Goal: Navigation & Orientation: Find specific page/section

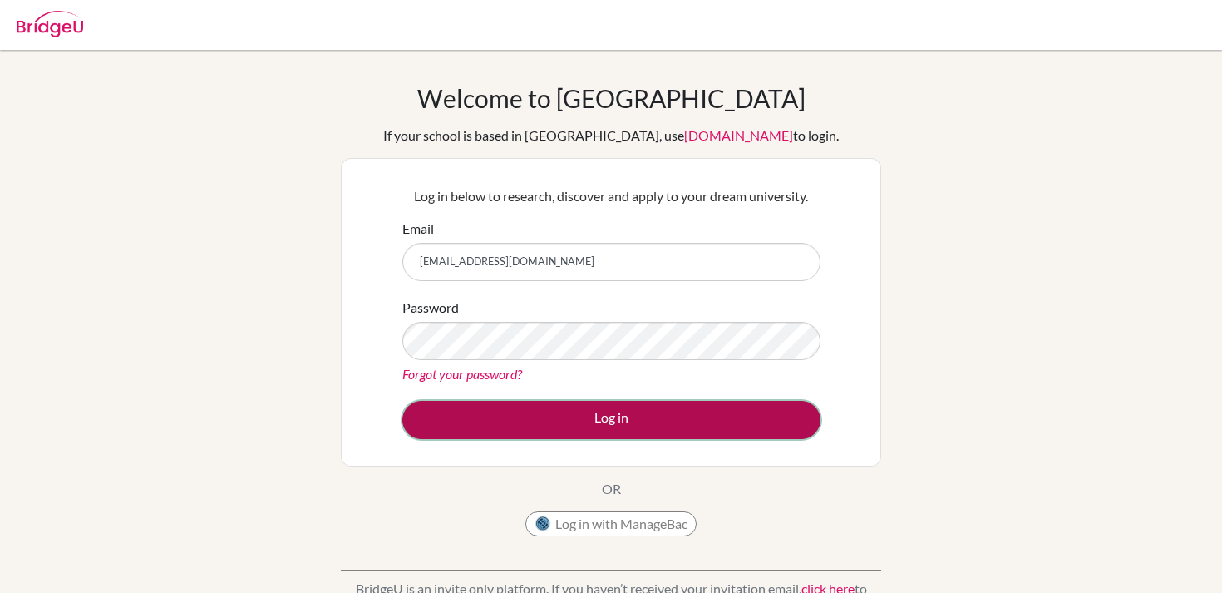
click at [487, 409] on button "Log in" at bounding box center [611, 420] width 418 height 38
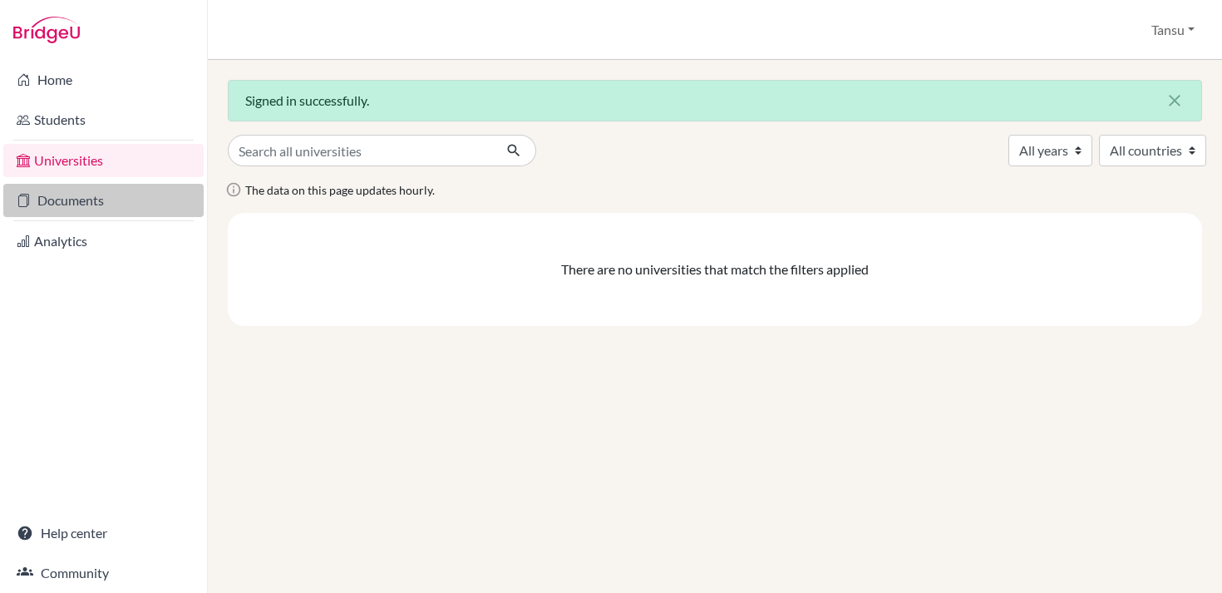
click at [93, 205] on link "Documents" at bounding box center [103, 200] width 200 height 33
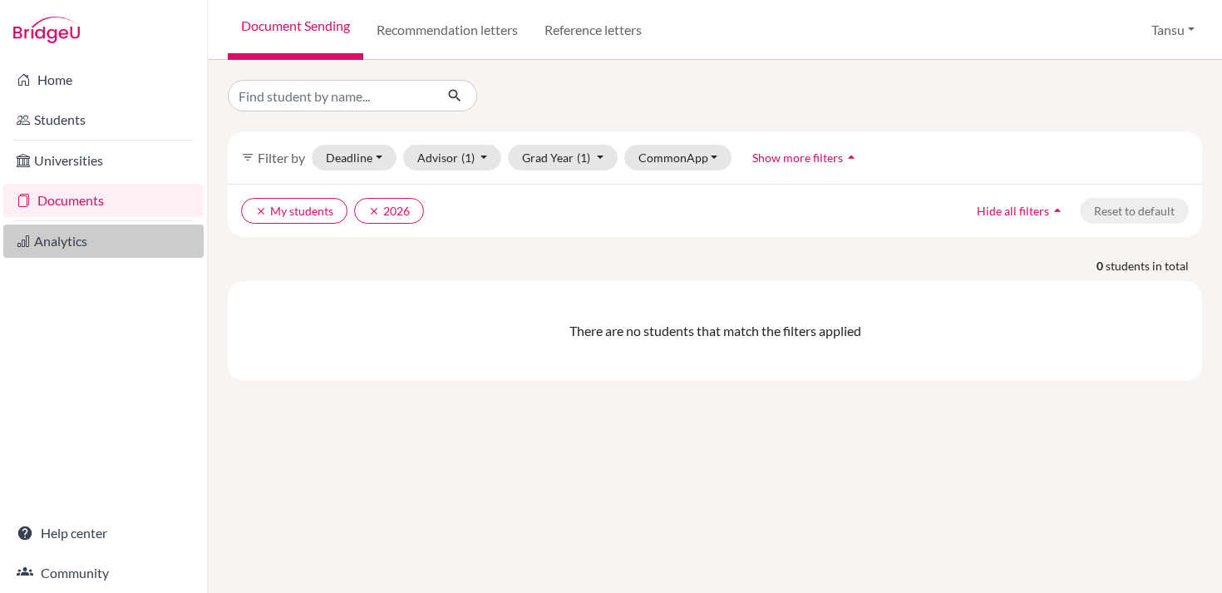
click at [91, 243] on link "Analytics" at bounding box center [103, 240] width 200 height 33
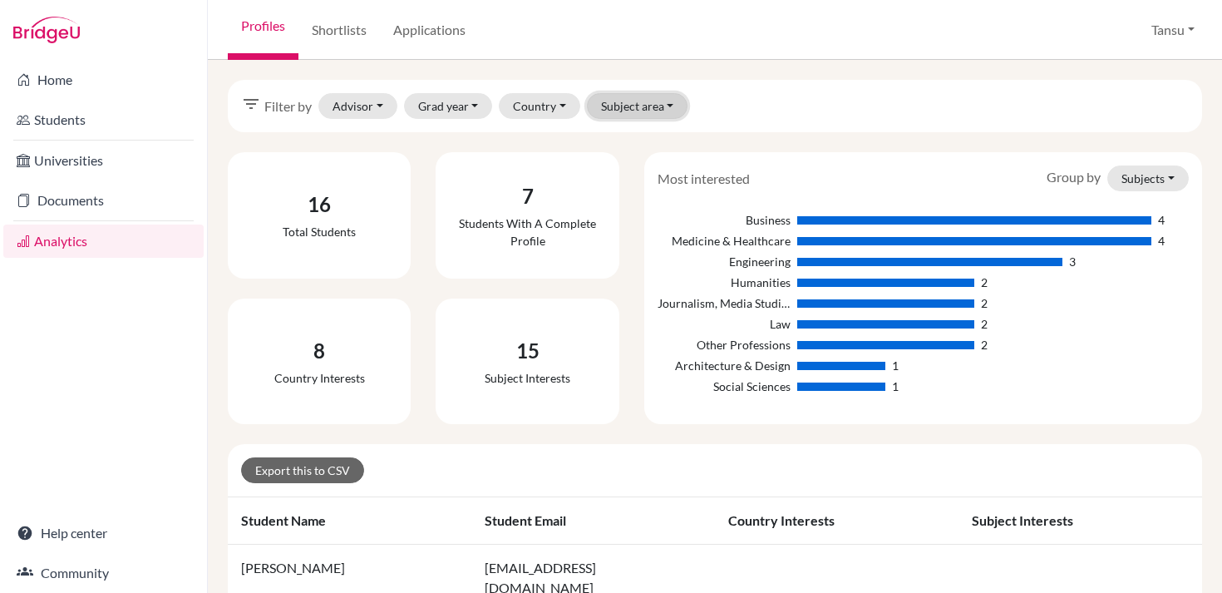
click at [612, 105] on button "Subject area" at bounding box center [637, 106] width 101 height 26
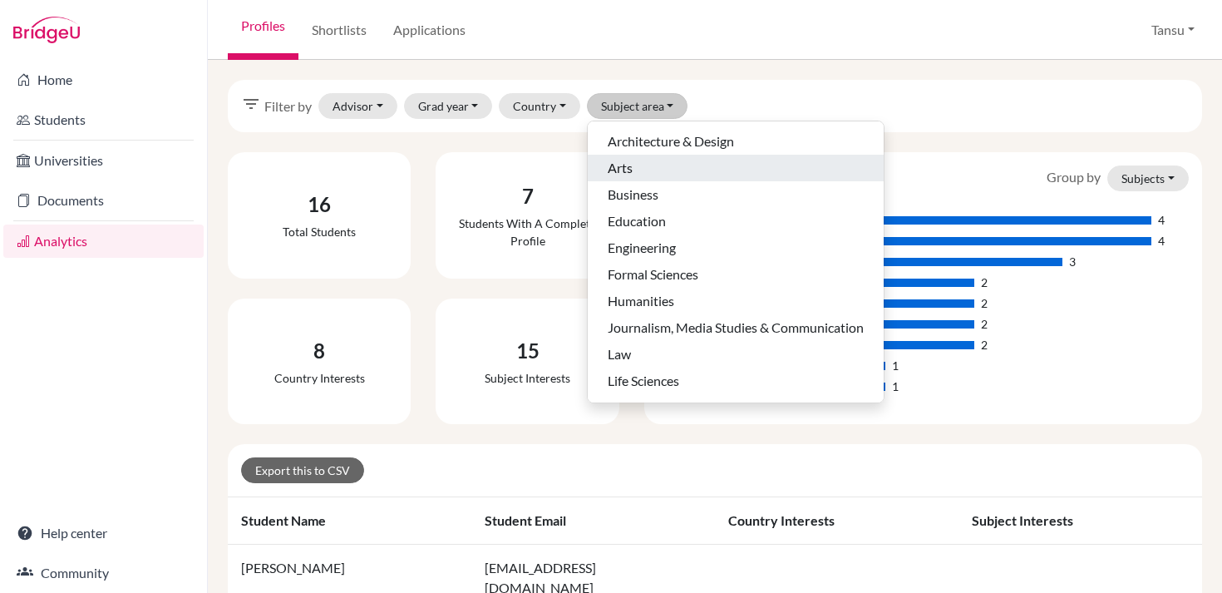
click at [626, 174] on span "Arts" at bounding box center [620, 168] width 25 height 20
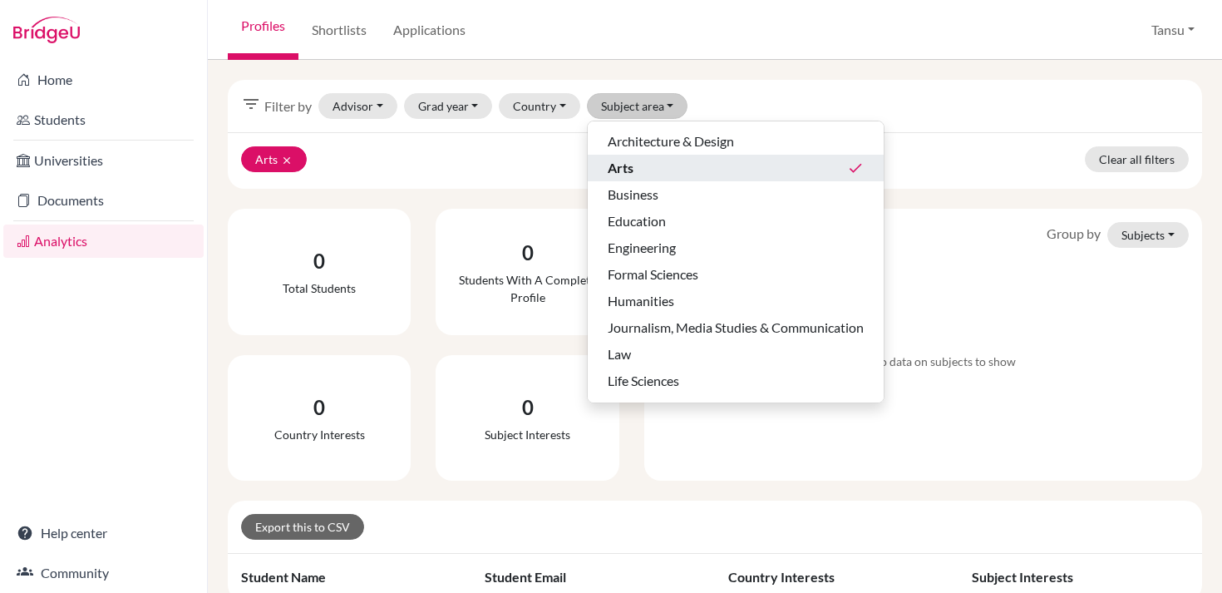
click at [960, 108] on div "filter_list Filter by Advisor Kara, Ali Tepe, Tansu Visser, Jako (Archived) Qui…" at bounding box center [715, 106] width 974 height 52
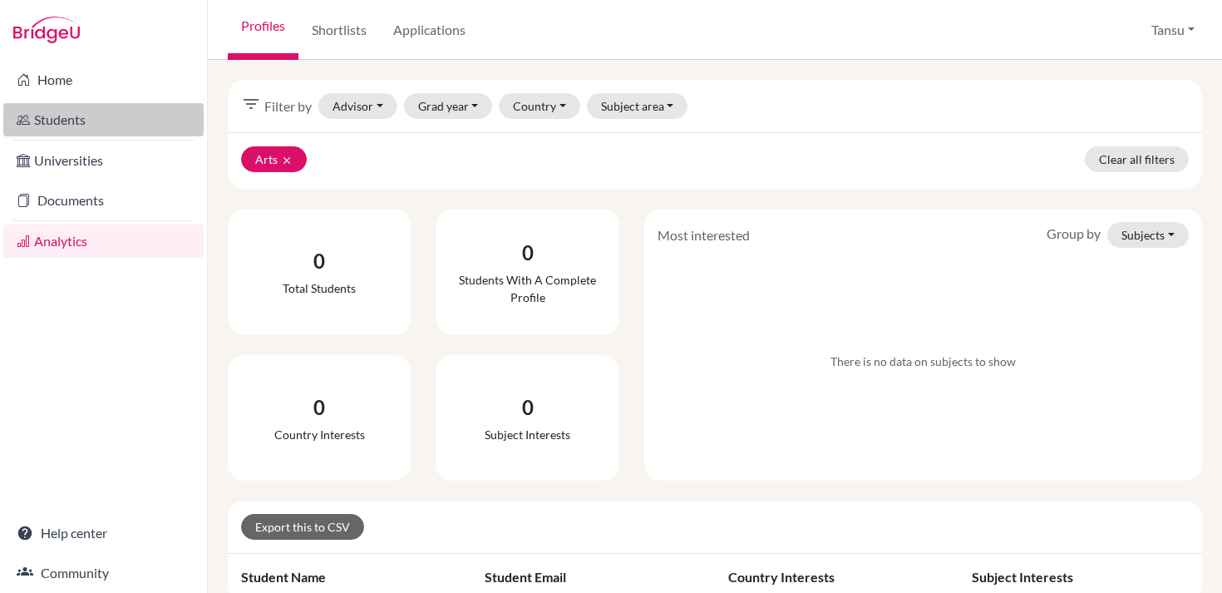
click at [62, 116] on link "Students" at bounding box center [103, 119] width 200 height 33
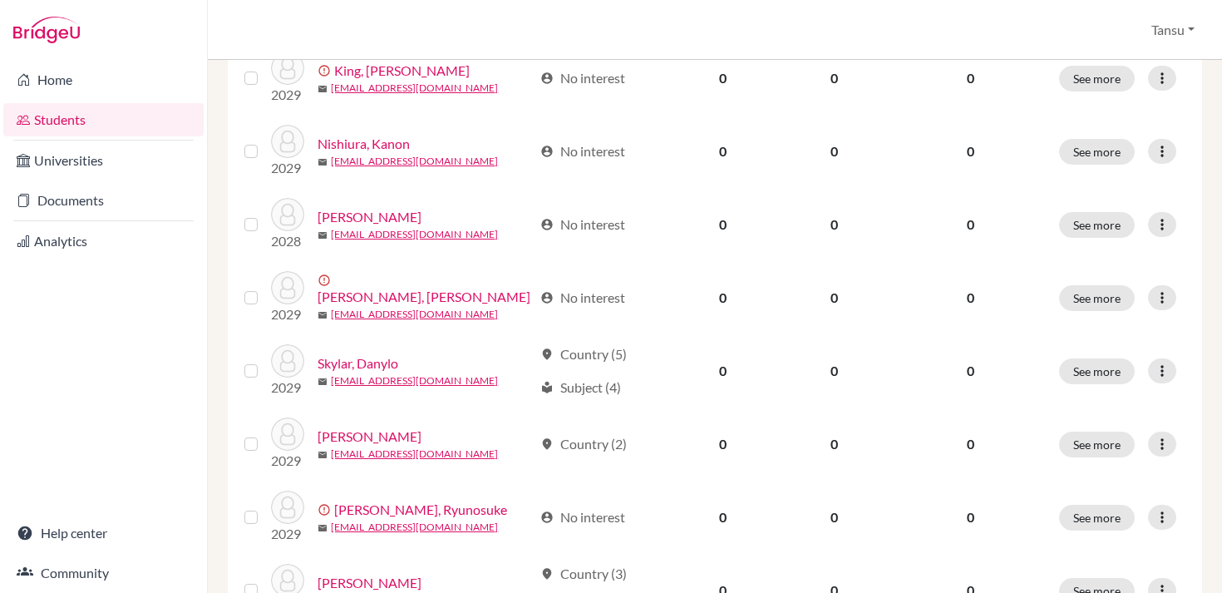
scroll to position [733, 0]
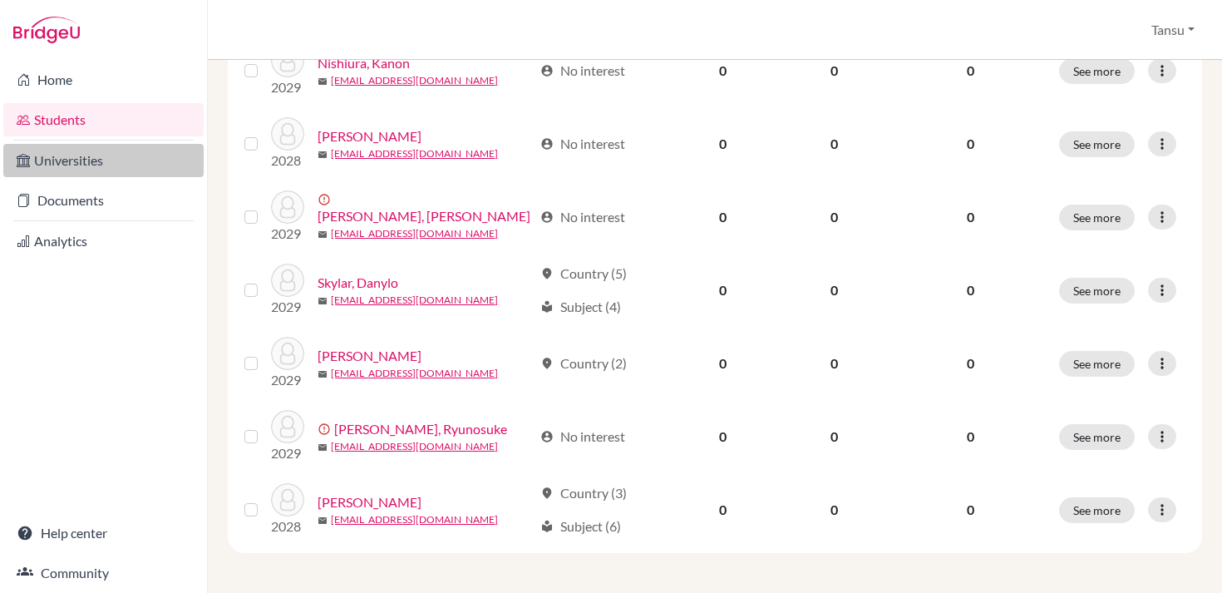
click at [70, 173] on link "Universities" at bounding box center [103, 160] width 200 height 33
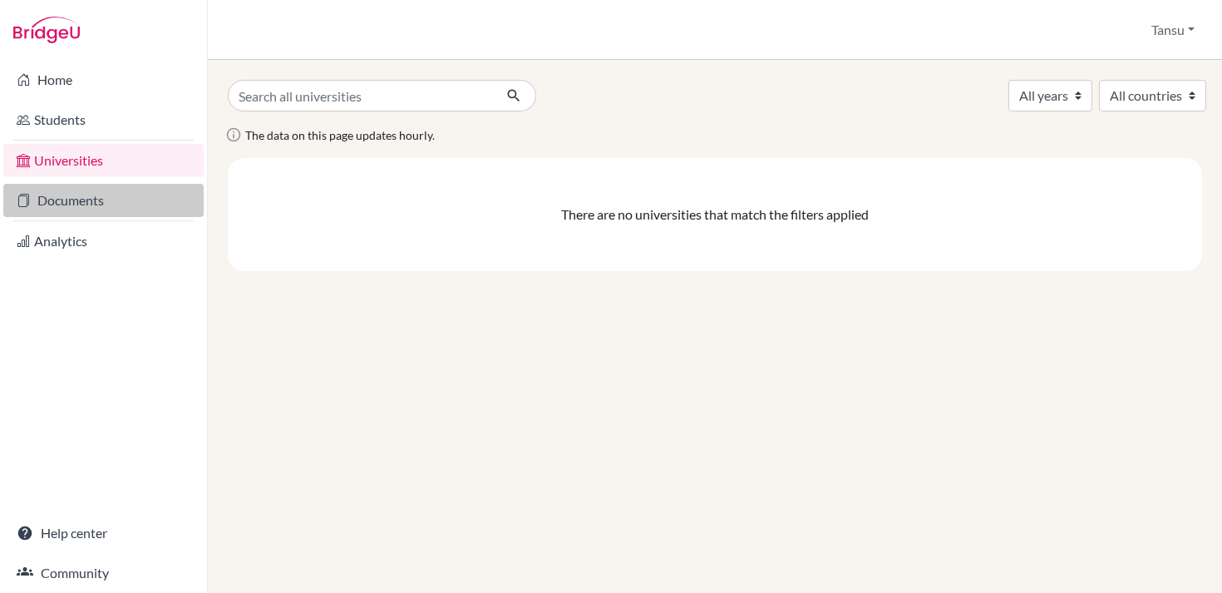
click at [77, 207] on link "Documents" at bounding box center [103, 200] width 200 height 33
